Goal: Information Seeking & Learning: Get advice/opinions

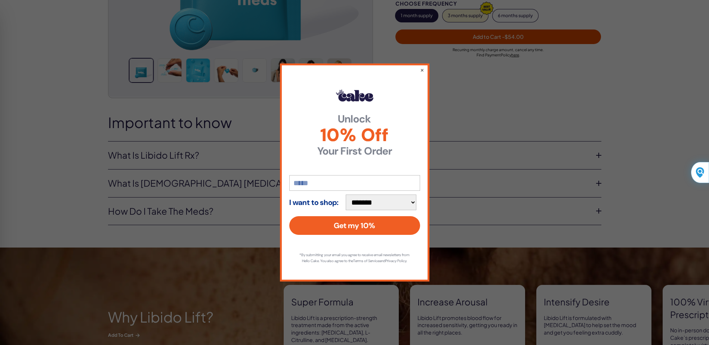
scroll to position [228, 0]
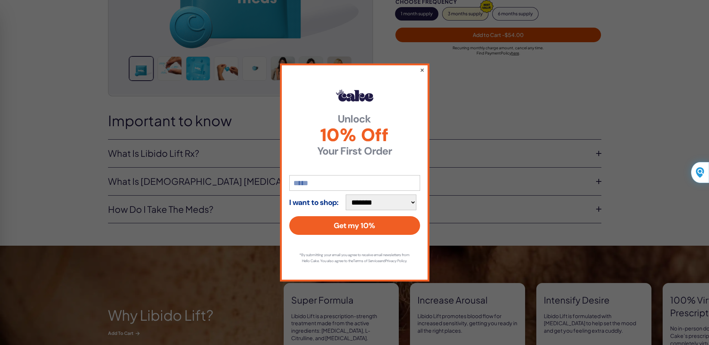
click at [424, 70] on button "×" at bounding box center [421, 69] width 5 height 9
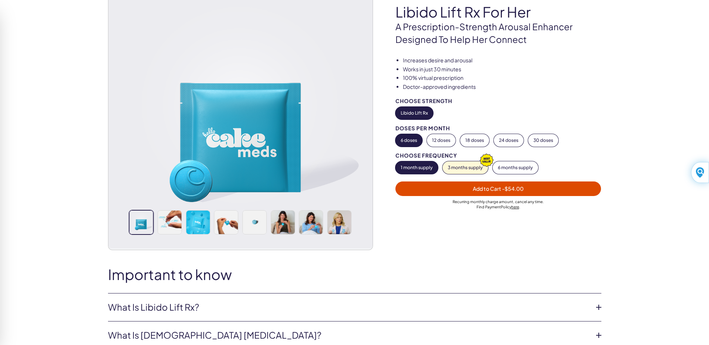
scroll to position [0, 0]
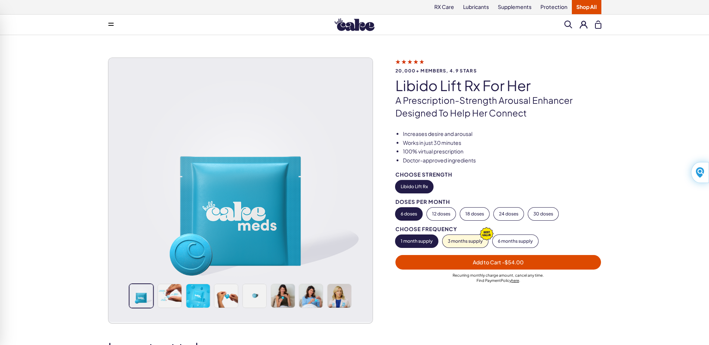
click at [413, 62] on icon at bounding box center [409, 62] width 29 height 8
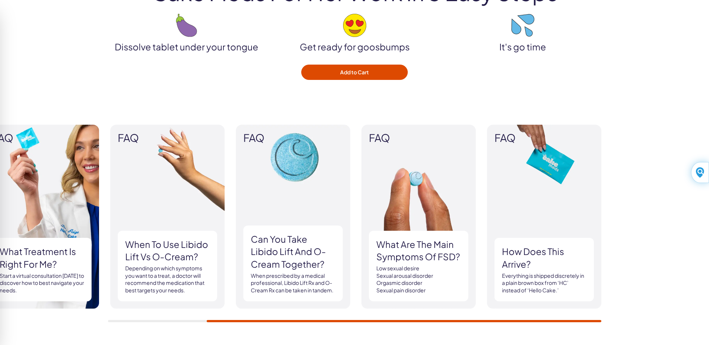
scroll to position [877, 0]
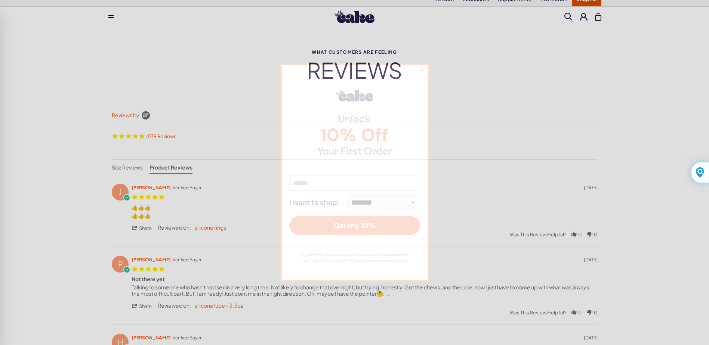
scroll to position [8, 0]
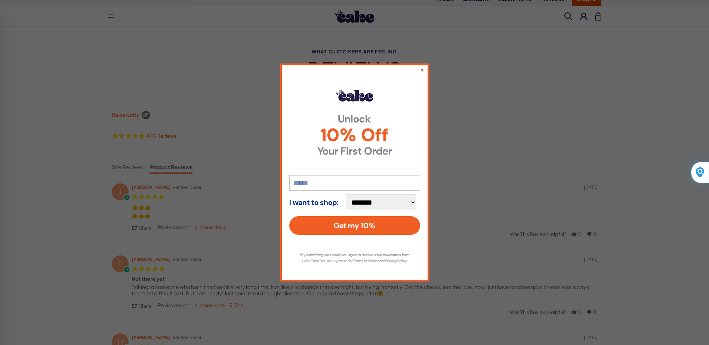
click at [418, 67] on div "**********" at bounding box center [354, 173] width 149 height 218
click at [424, 66] on button "×" at bounding box center [421, 69] width 5 height 9
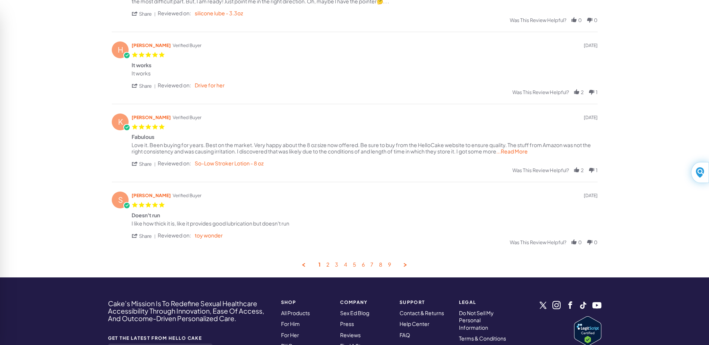
scroll to position [301, 0]
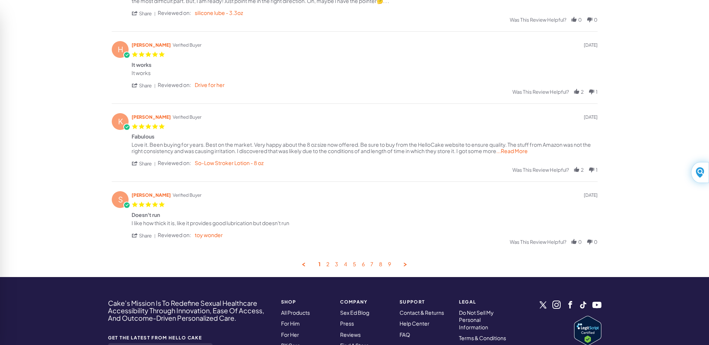
click at [294, 194] on div "S [PERSON_NAME] Verified Buyer 5.0 star rating [DATE]" at bounding box center [355, 199] width 486 height 17
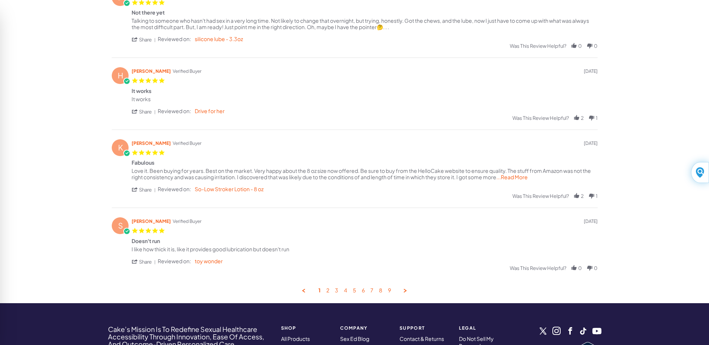
scroll to position [275, 0]
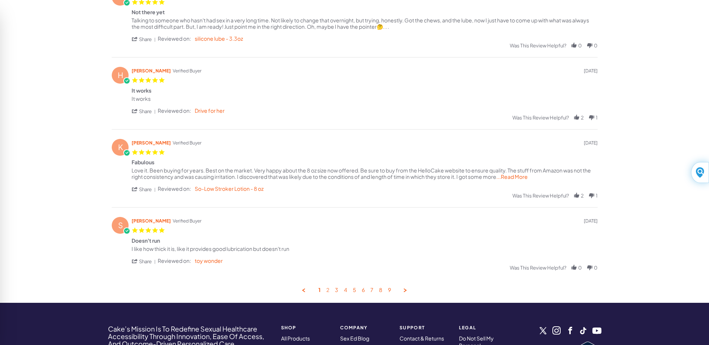
click at [327, 290] on link "2" at bounding box center [327, 290] width 3 height 7
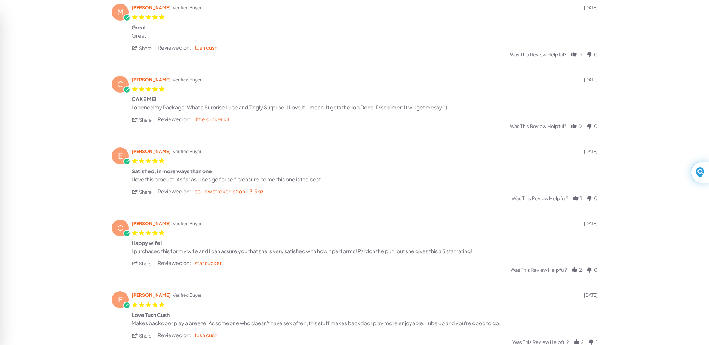
scroll to position [0, 0]
